Goal: Check status: Check status

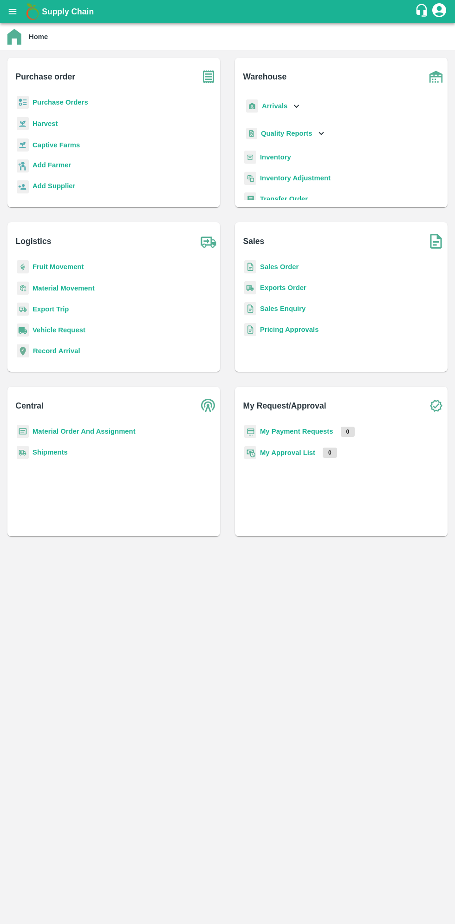
click at [71, 105] on b "Purchase Orders" at bounding box center [61, 102] width 56 height 7
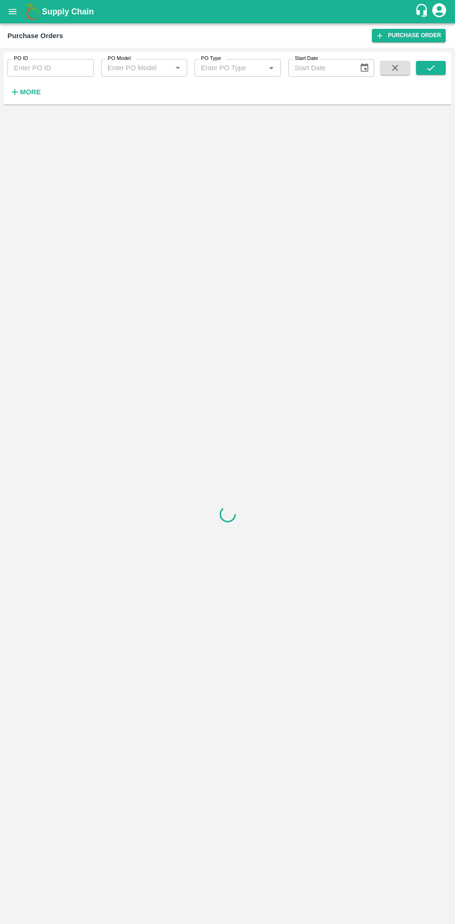
click at [60, 69] on input "PO ID" at bounding box center [50, 68] width 86 height 18
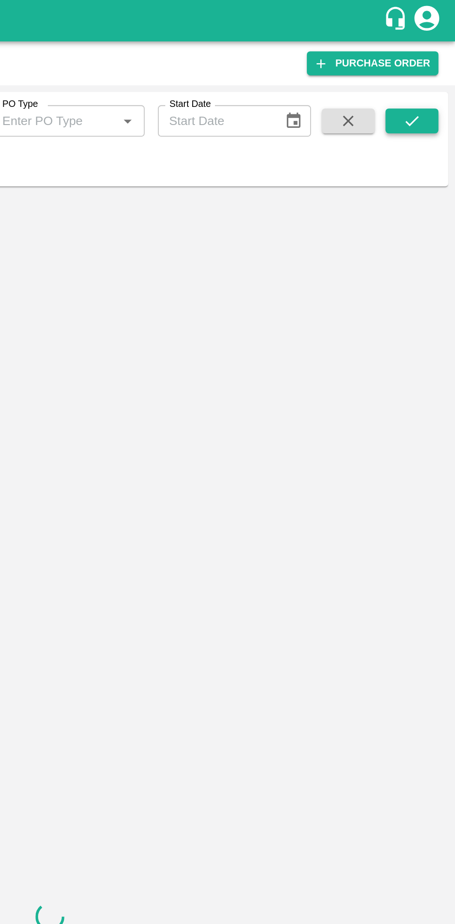
type input "61996"
click at [431, 68] on icon "submit" at bounding box center [431, 68] width 10 height 10
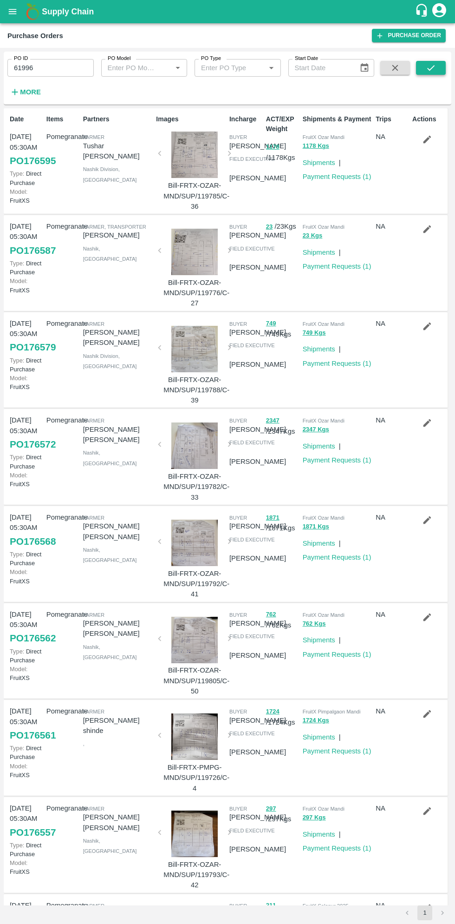
scroll to position [1, 0]
click at [442, 69] on button "submit" at bounding box center [431, 68] width 30 height 14
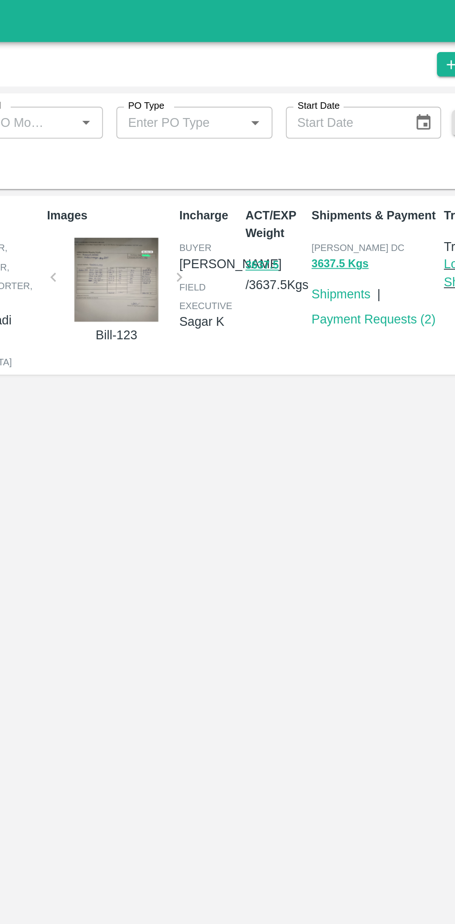
scroll to position [0, 0]
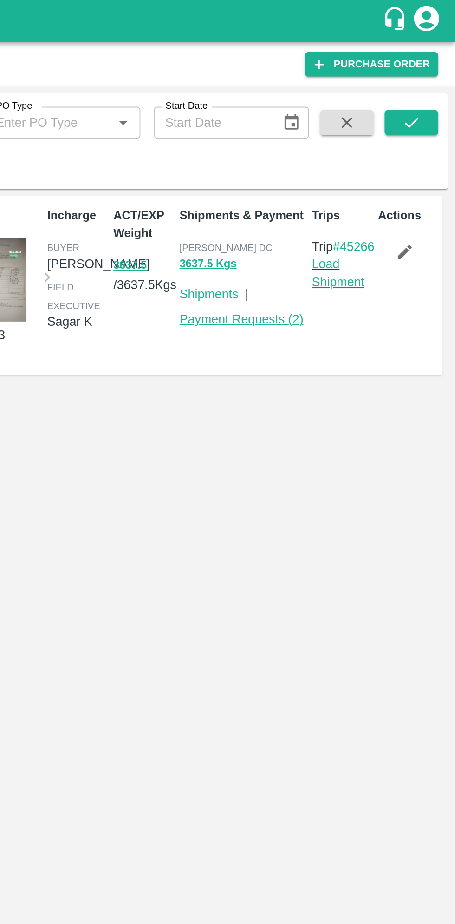
click at [351, 178] on link "Payment Requests ( 2 )" at bounding box center [337, 176] width 69 height 7
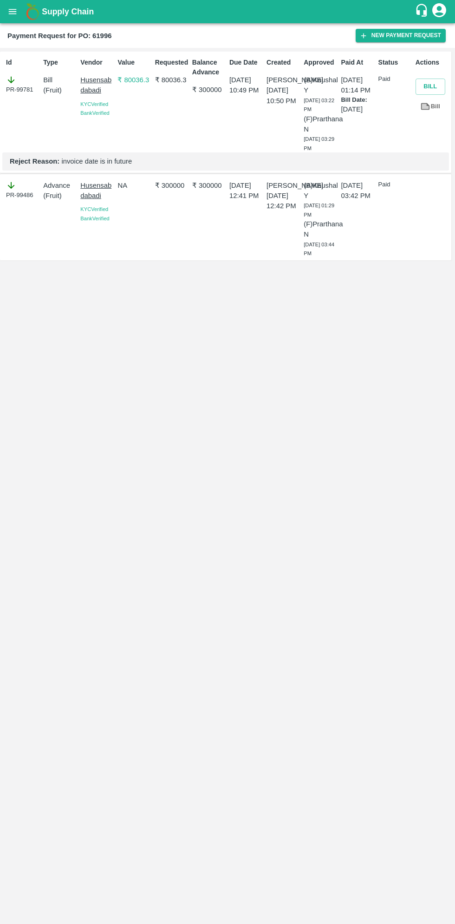
click at [93, 201] on p "Husensab dabadi" at bounding box center [96, 190] width 33 height 21
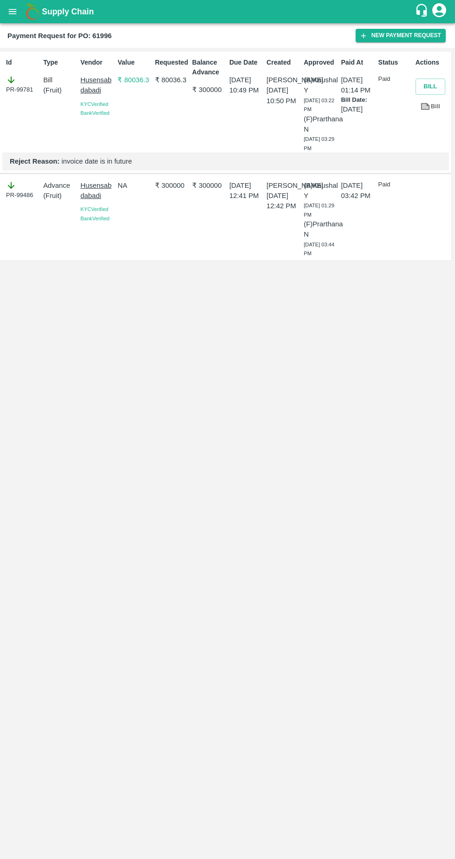
click at [92, 115] on span "Bank Verified" at bounding box center [94, 113] width 29 height 6
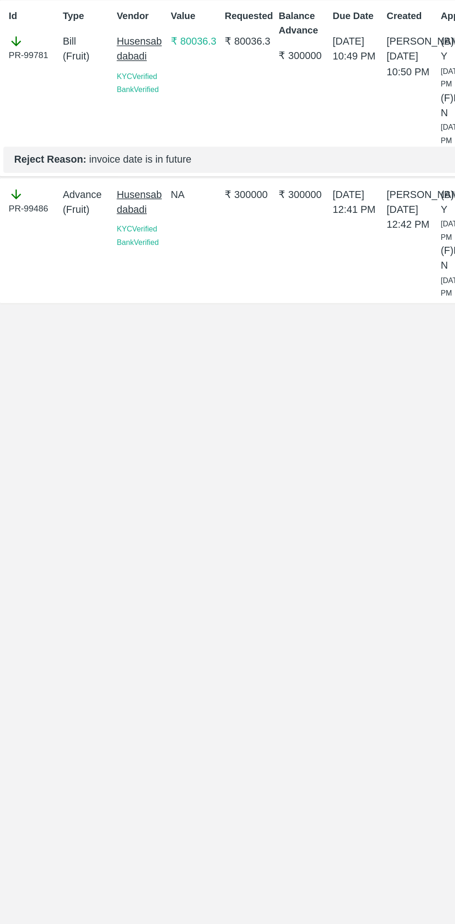
click at [99, 80] on p "Husensab dabadi" at bounding box center [96, 85] width 33 height 21
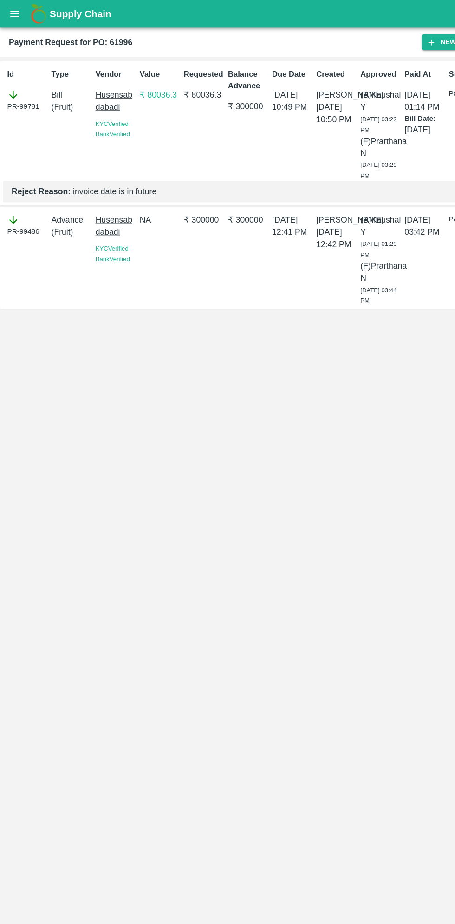
click at [97, 223] on div "Bank Verified" at bounding box center [96, 218] width 33 height 9
click at [97, 198] on p "Husensab dabadi" at bounding box center [96, 190] width 33 height 21
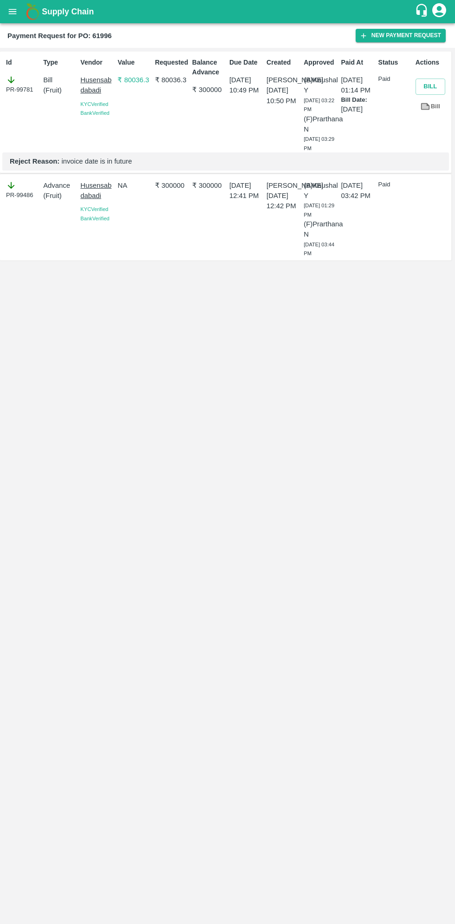
click at [93, 195] on p "Husensab dabadi" at bounding box center [96, 190] width 33 height 21
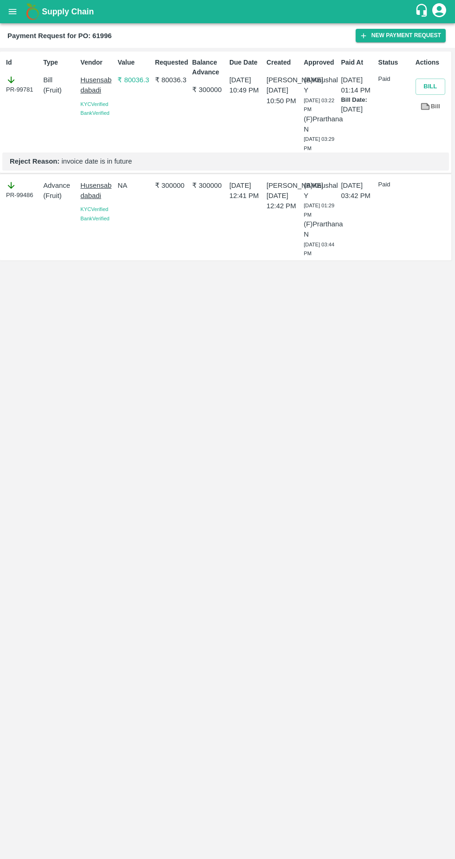
click at [89, 197] on p "Husensab dabadi" at bounding box center [96, 190] width 33 height 21
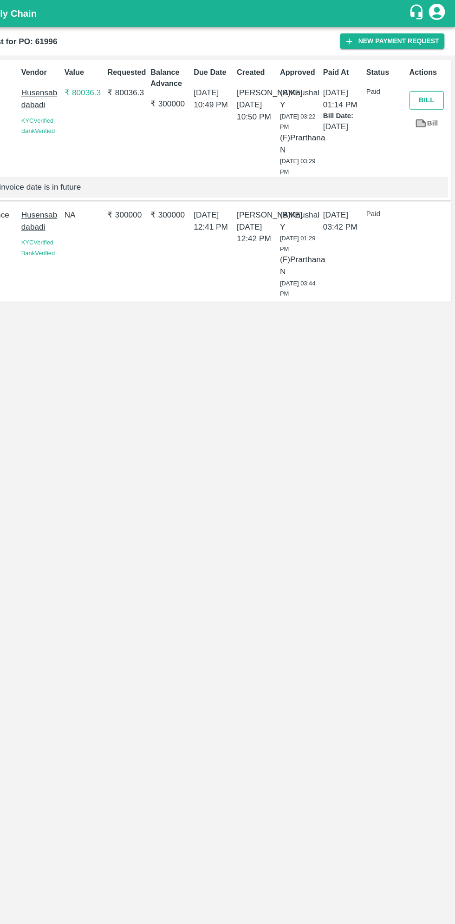
click at [430, 86] on button "Bill" at bounding box center [431, 87] width 30 height 16
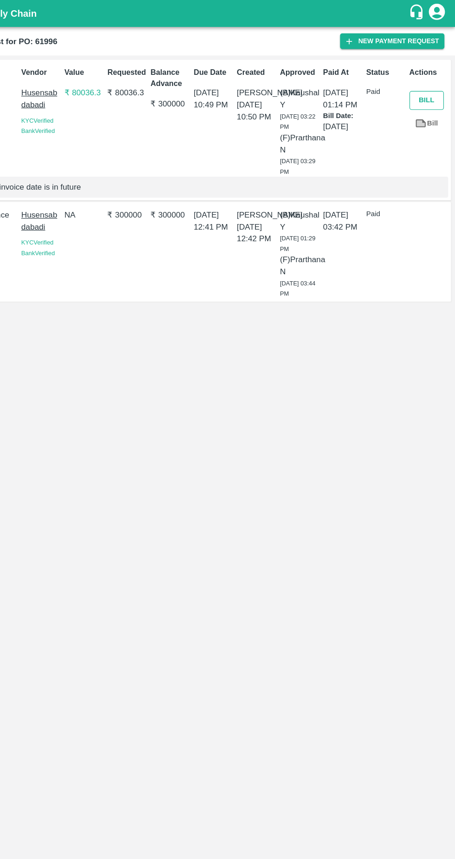
click at [429, 81] on button "Bill" at bounding box center [431, 87] width 30 height 16
click at [330, 386] on div "Id PR-99781 Type Bill ( Fruit ) Vendor Husensab dabadi [GEOGRAPHIC_DATA] Verifi…" at bounding box center [227, 453] width 455 height 811
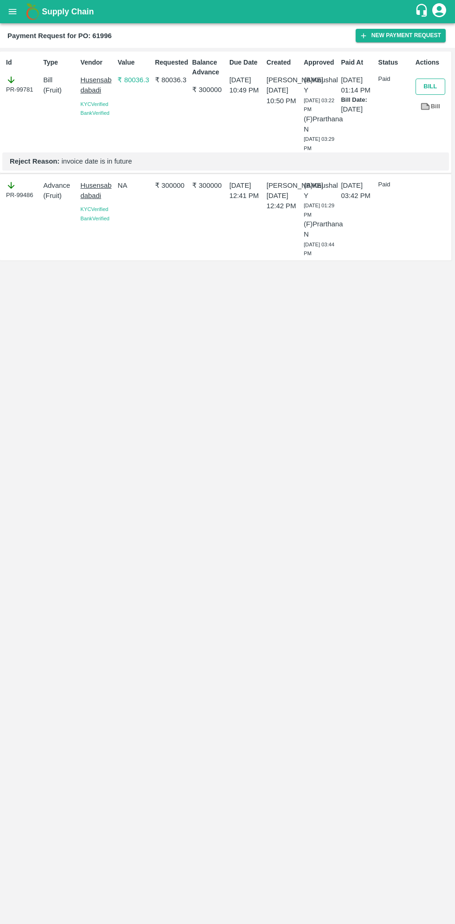
click at [431, 84] on button "Bill" at bounding box center [431, 87] width 30 height 16
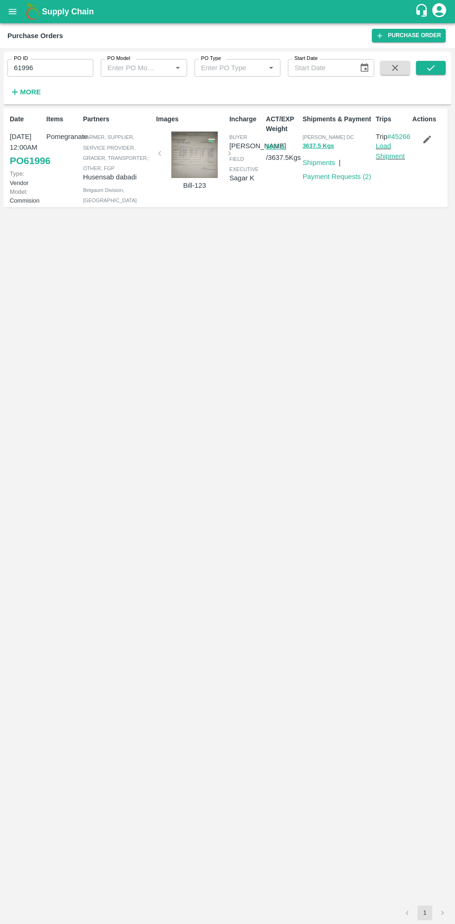
click at [196, 148] on div at bounding box center [195, 155] width 62 height 46
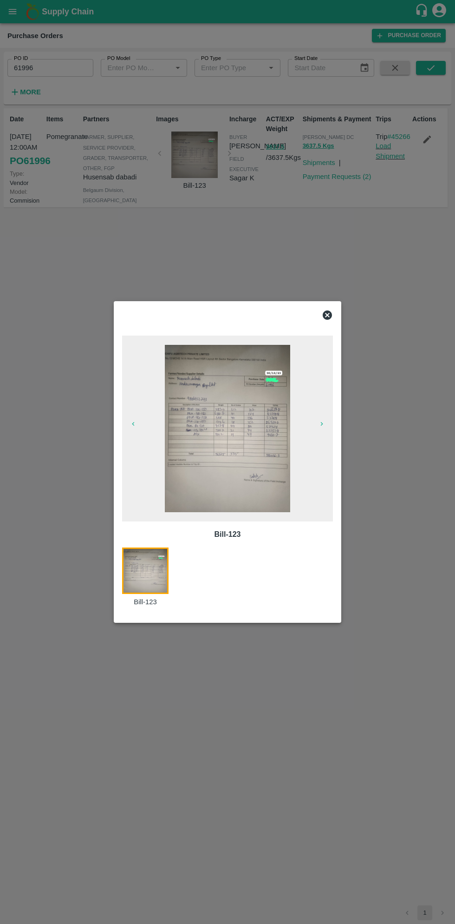
click at [221, 434] on img at bounding box center [227, 428] width 125 height 167
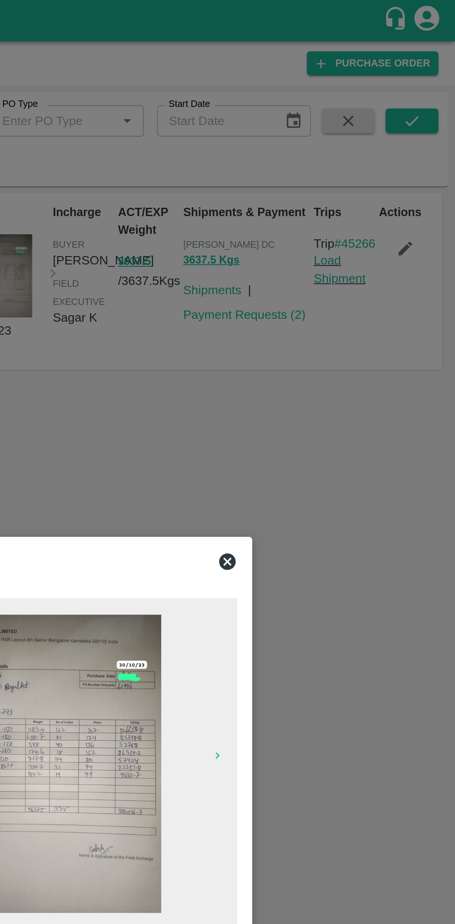
click at [330, 316] on icon at bounding box center [327, 314] width 9 height 9
